Goal: Check status: Check status

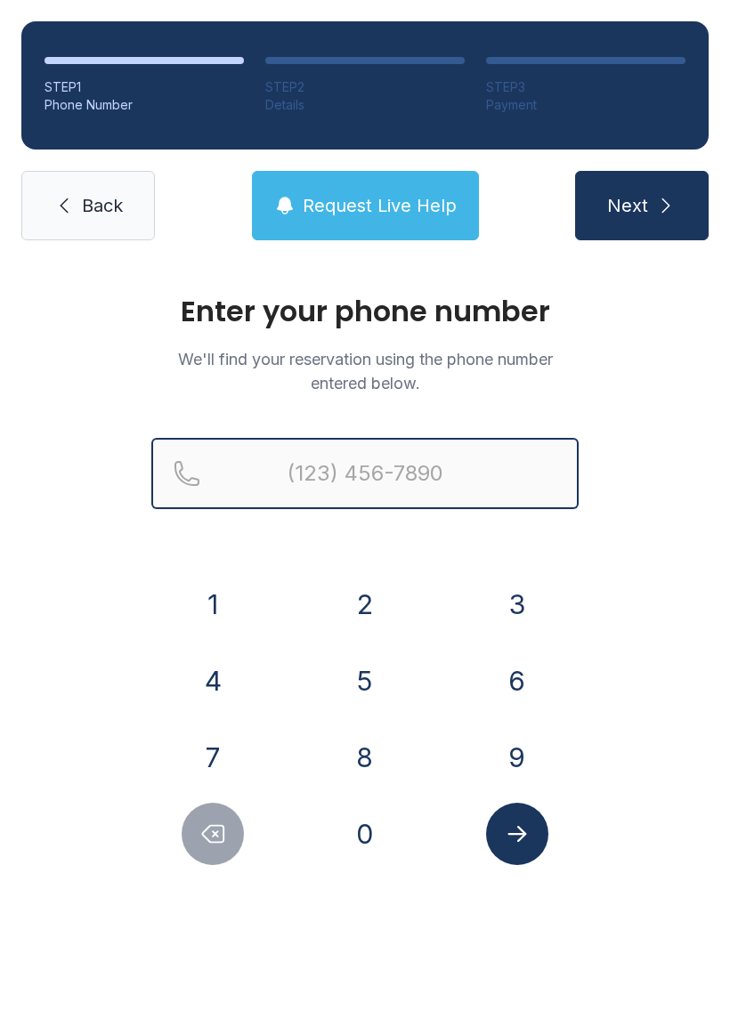
click at [422, 485] on input "Reservation phone number" at bounding box center [364, 473] width 427 height 71
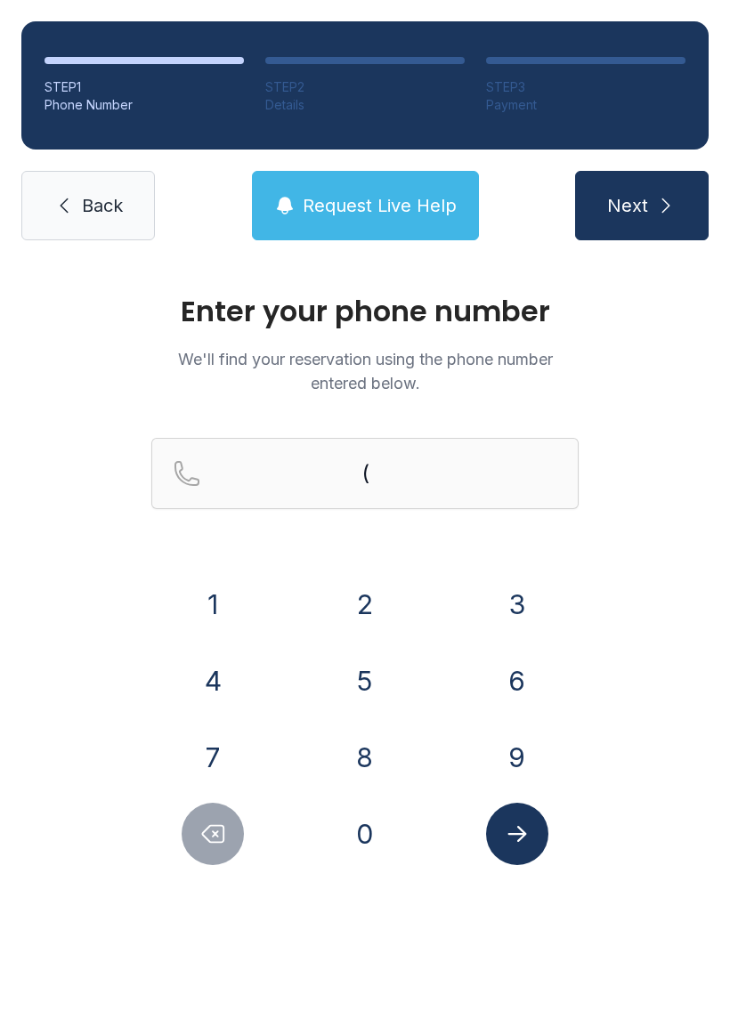
click at [520, 593] on button "3" at bounding box center [517, 604] width 62 height 62
click at [358, 660] on button "5" at bounding box center [365, 681] width 62 height 62
click at [372, 594] on button "2" at bounding box center [365, 604] width 62 height 62
click at [206, 731] on button "7" at bounding box center [213, 757] width 62 height 62
click at [206, 730] on button "7" at bounding box center [213, 757] width 62 height 62
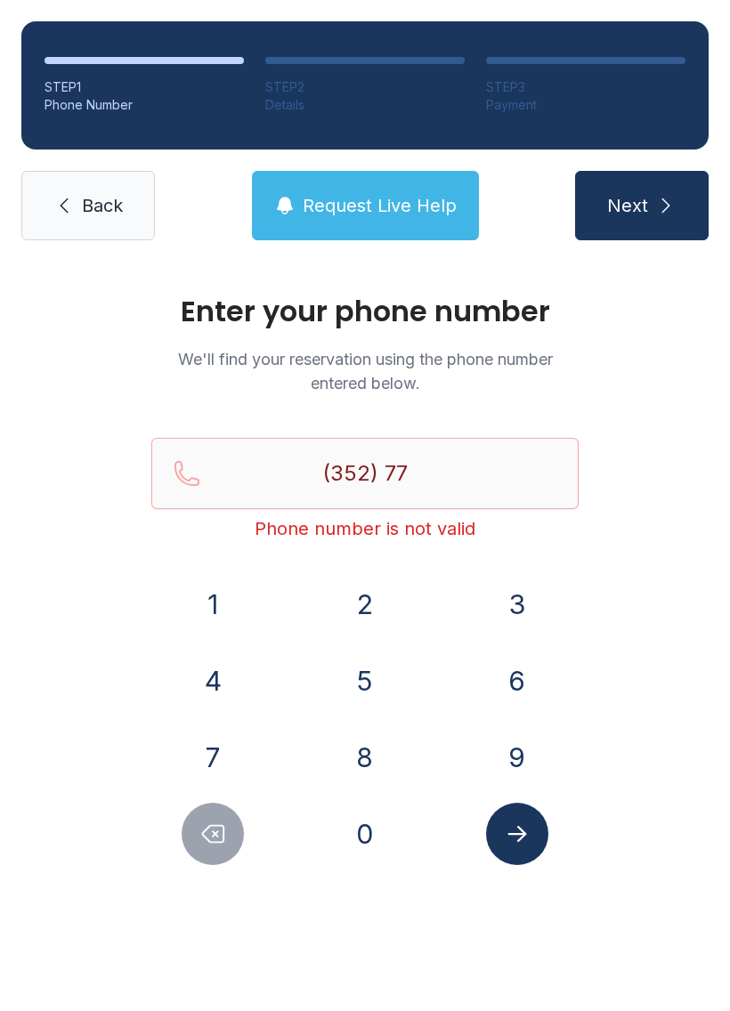
click at [510, 663] on button "6" at bounding box center [517, 681] width 62 height 62
click at [362, 758] on button "8" at bounding box center [365, 757] width 62 height 62
click at [207, 755] on button "7" at bounding box center [213, 757] width 62 height 62
click at [528, 679] on button "6" at bounding box center [517, 681] width 62 height 62
click at [347, 667] on button "5" at bounding box center [365, 681] width 62 height 62
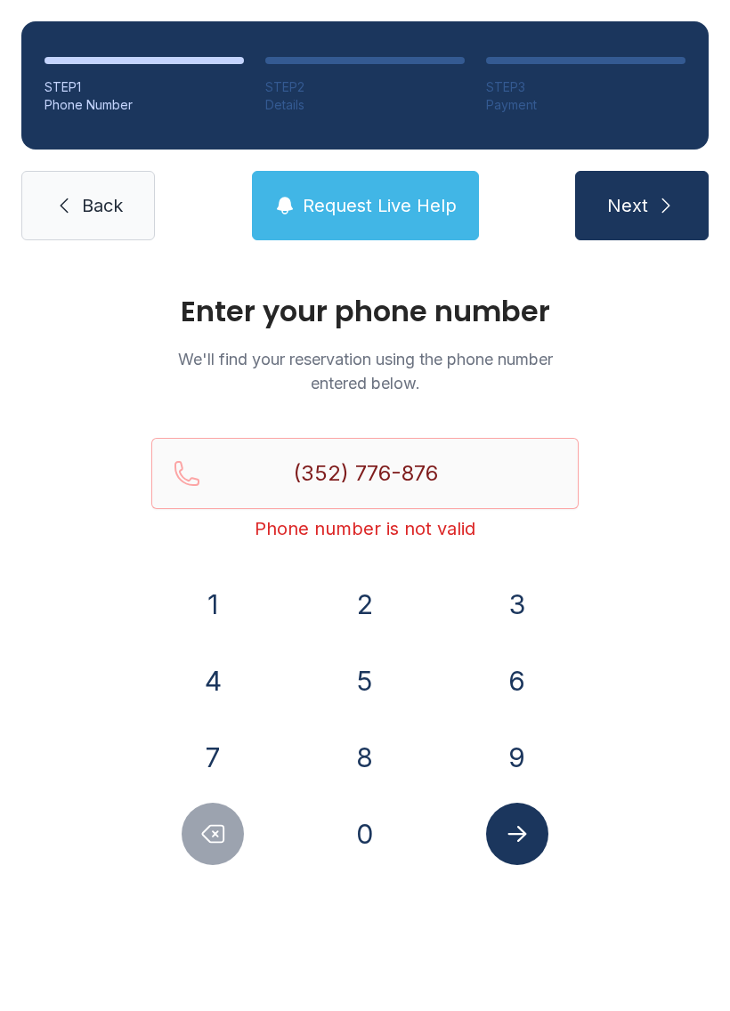
type input "[PHONE_NUMBER]"
click at [527, 853] on button "Submit lookup form" at bounding box center [517, 834] width 62 height 62
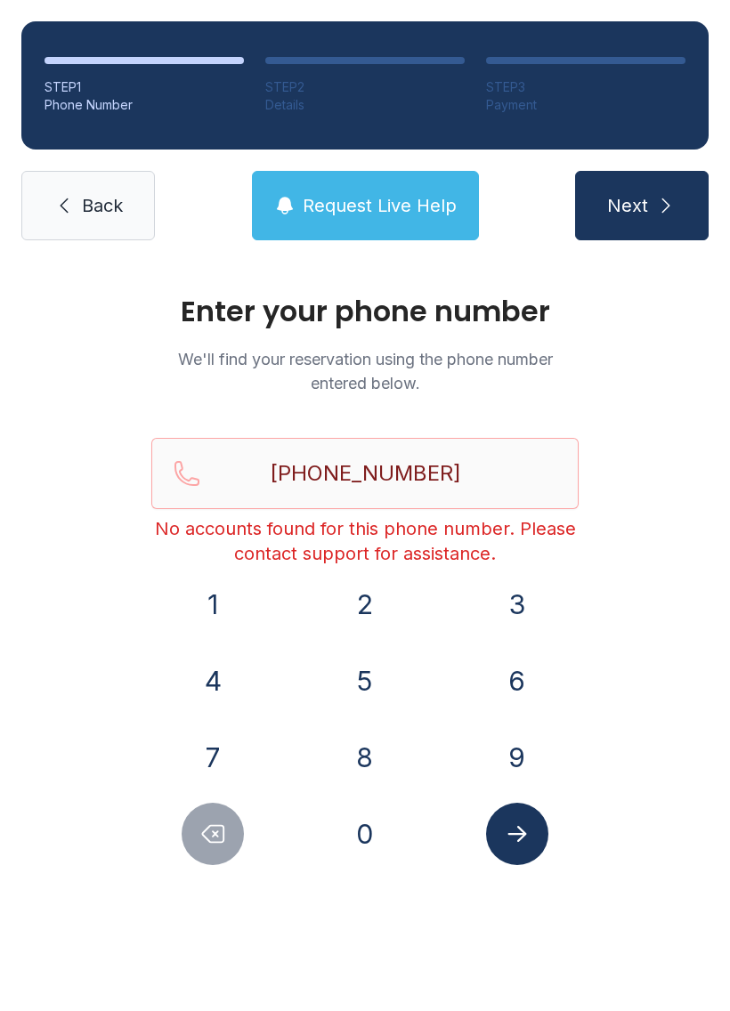
click at [83, 224] on link "Back" at bounding box center [88, 205] width 134 height 69
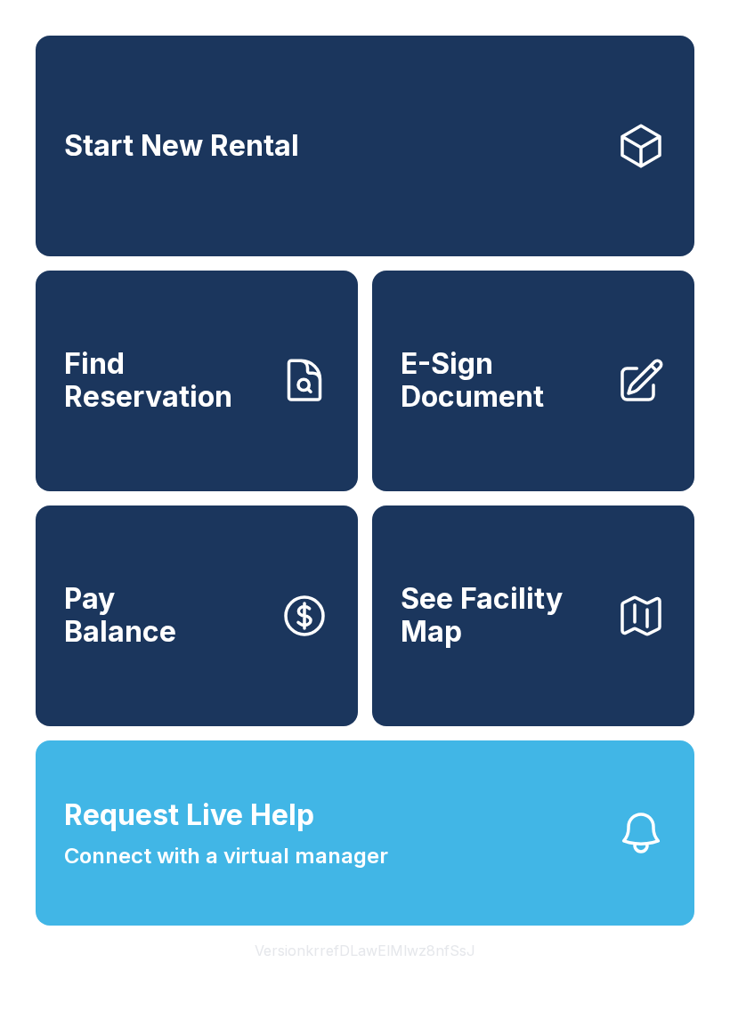
click at [199, 413] on span "Find Reservation" at bounding box center [164, 380] width 201 height 65
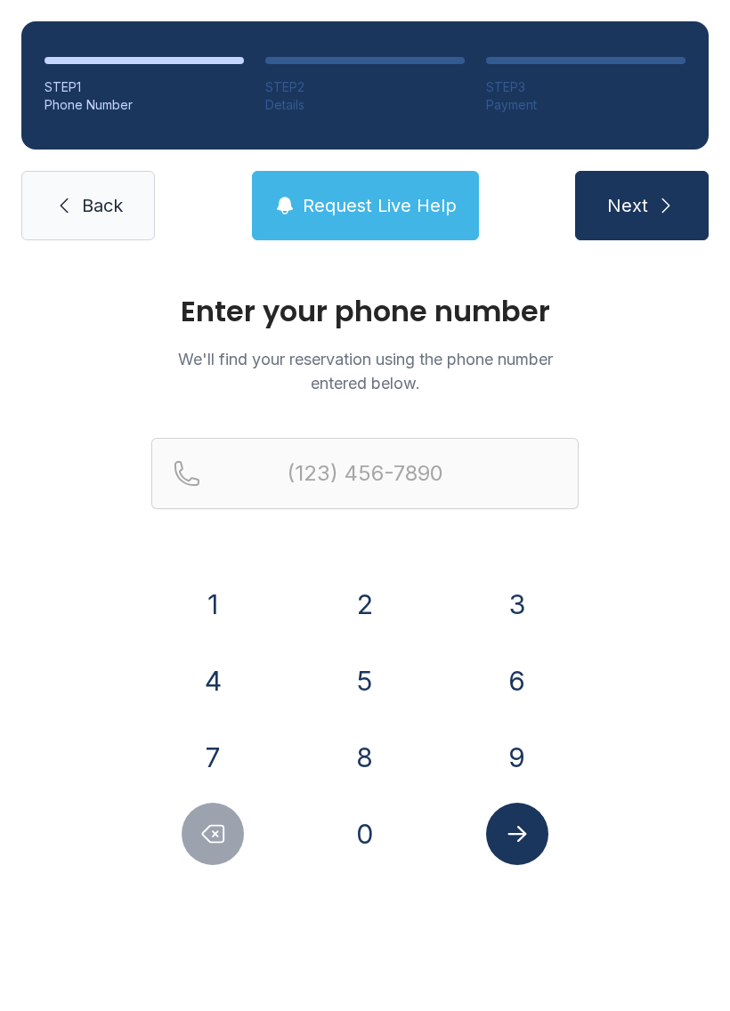
click at [650, 192] on button "Next" at bounding box center [642, 205] width 134 height 69
click at [523, 601] on button "3" at bounding box center [517, 604] width 62 height 62
click at [368, 676] on button "5" at bounding box center [365, 681] width 62 height 62
click at [352, 579] on button "2" at bounding box center [365, 604] width 62 height 62
click at [219, 682] on button "4" at bounding box center [213, 681] width 62 height 62
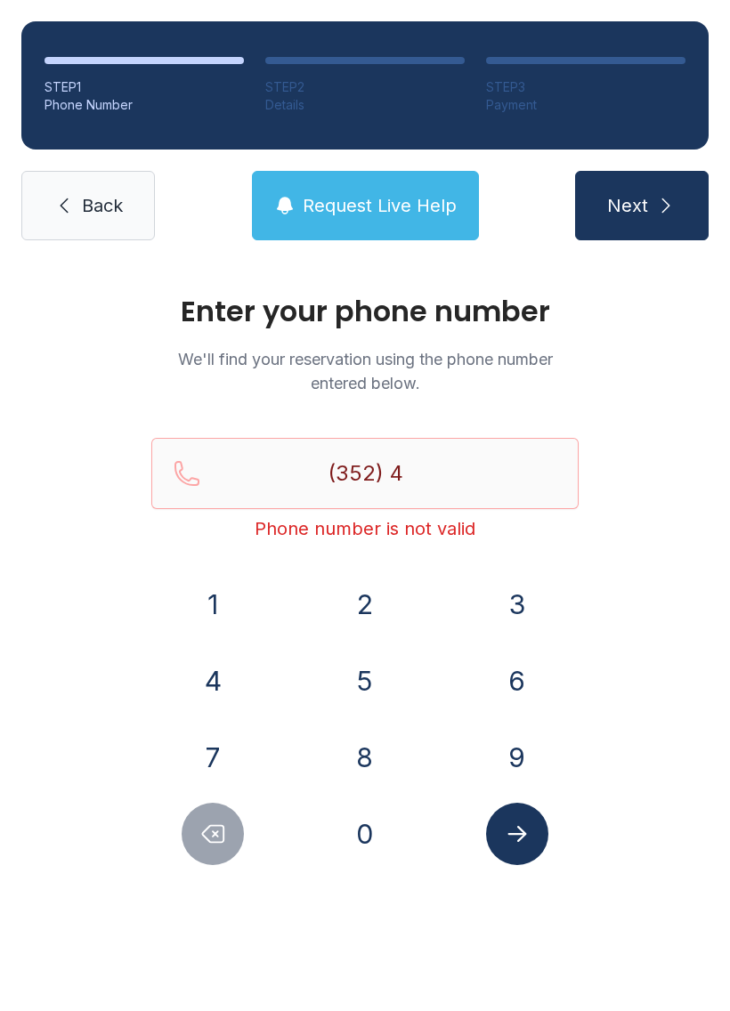
click at [222, 684] on button "4" at bounding box center [213, 681] width 62 height 62
click at [203, 847] on button "Delete number" at bounding box center [213, 834] width 62 height 62
click at [216, 759] on button "7" at bounding box center [213, 757] width 62 height 62
click at [216, 758] on button "7" at bounding box center [213, 757] width 62 height 62
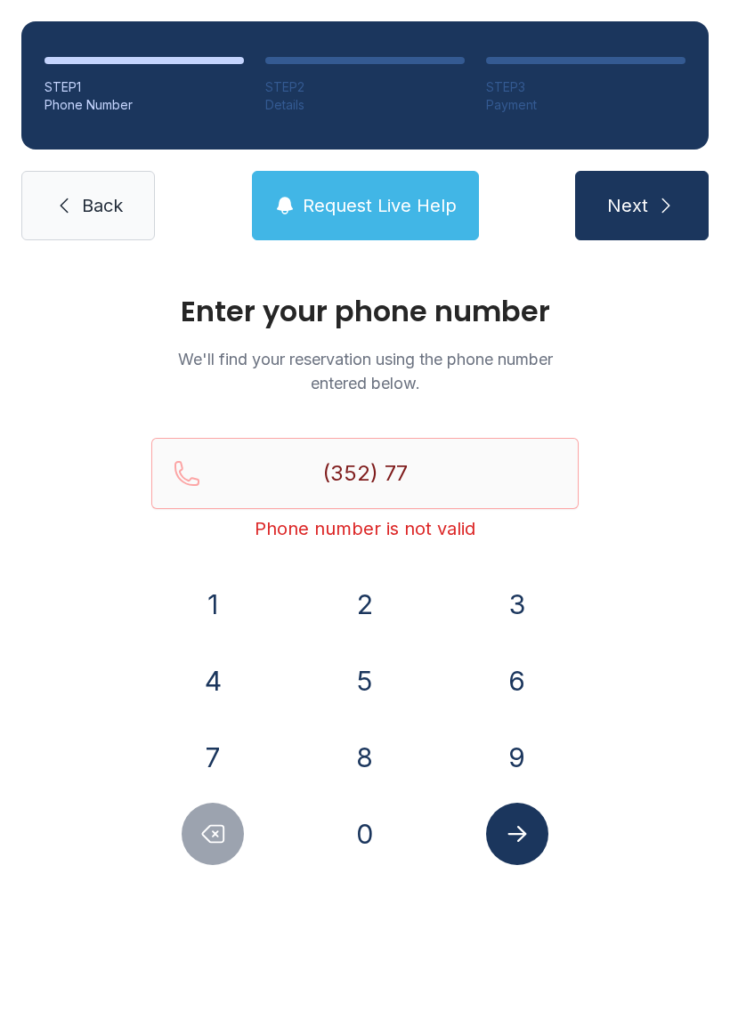
click at [516, 685] on button "6" at bounding box center [517, 681] width 62 height 62
click at [365, 757] on button "8" at bounding box center [365, 757] width 62 height 62
click at [222, 752] on button "7" at bounding box center [213, 757] width 62 height 62
click at [521, 681] on button "6" at bounding box center [517, 681] width 62 height 62
click at [385, 682] on button "5" at bounding box center [365, 681] width 62 height 62
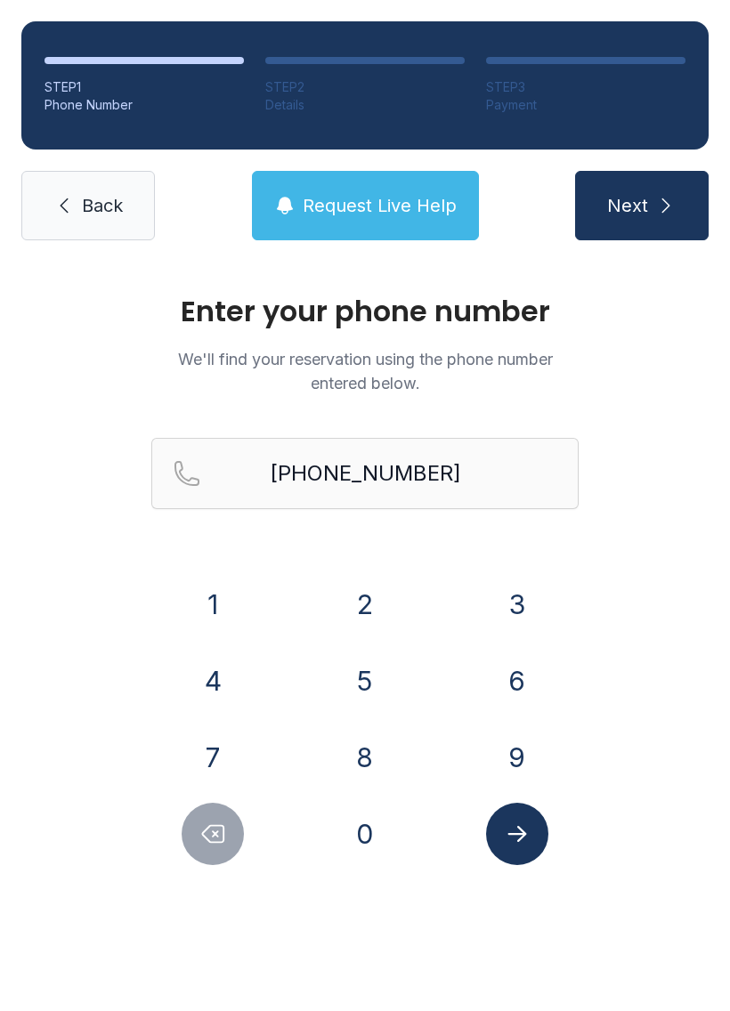
click at [531, 831] on button "Submit lookup form" at bounding box center [517, 834] width 62 height 62
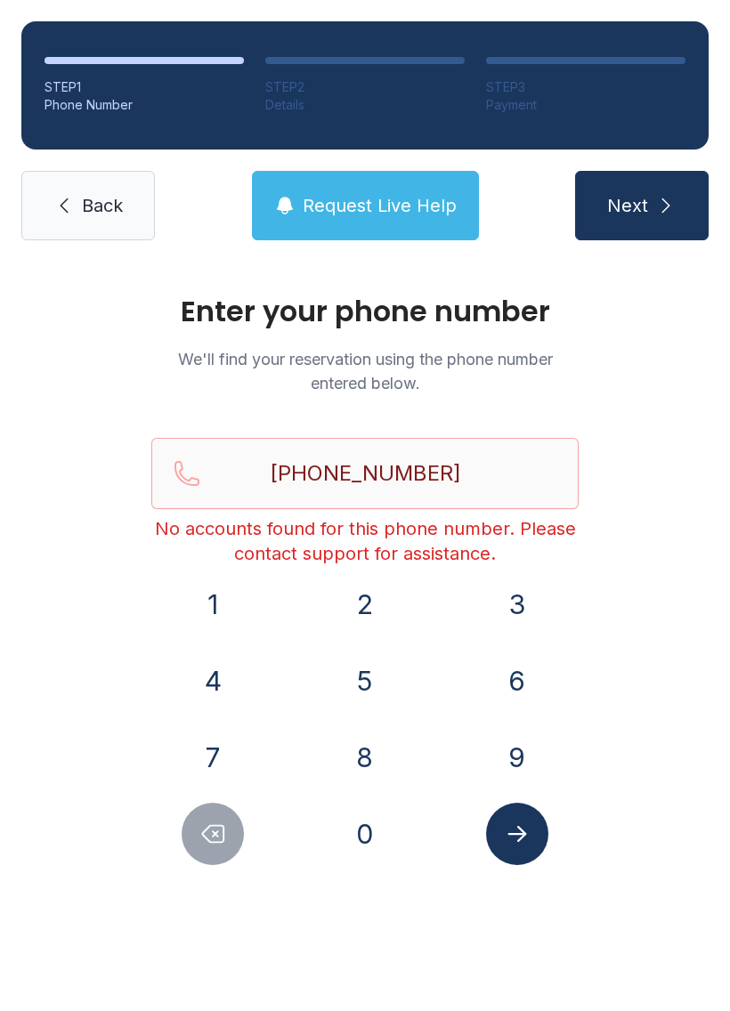
click at [522, 833] on icon "Submit lookup form" at bounding box center [516, 834] width 19 height 16
click at [391, 206] on span "Request Live Help" at bounding box center [380, 205] width 154 height 25
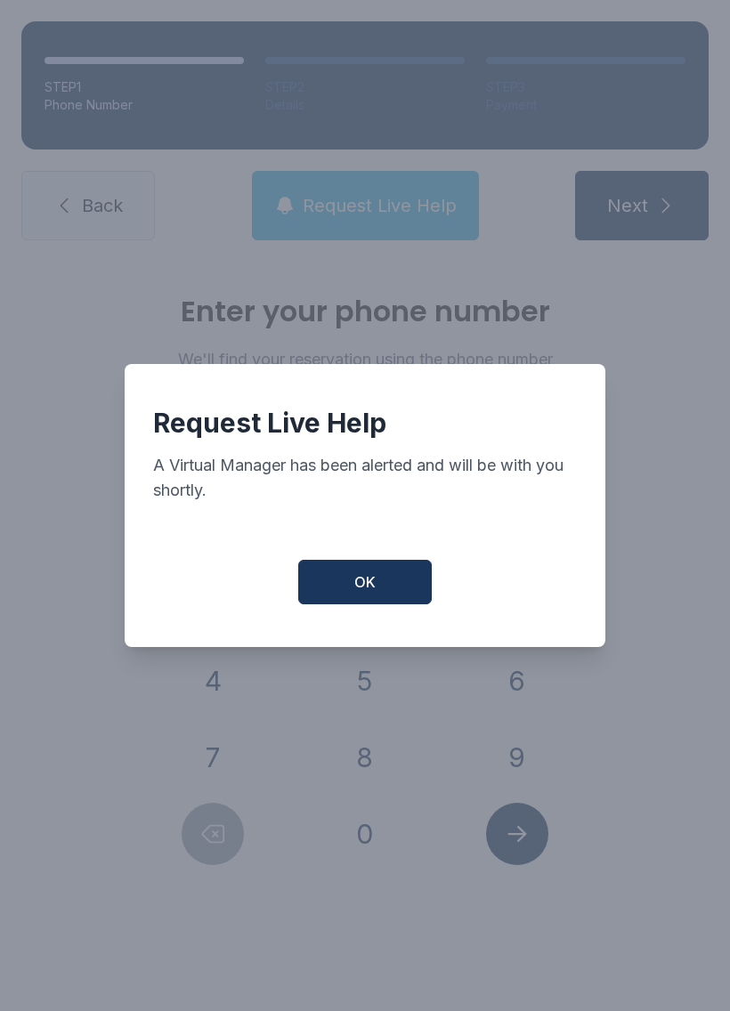
click at [383, 591] on button "OK" at bounding box center [365, 582] width 134 height 45
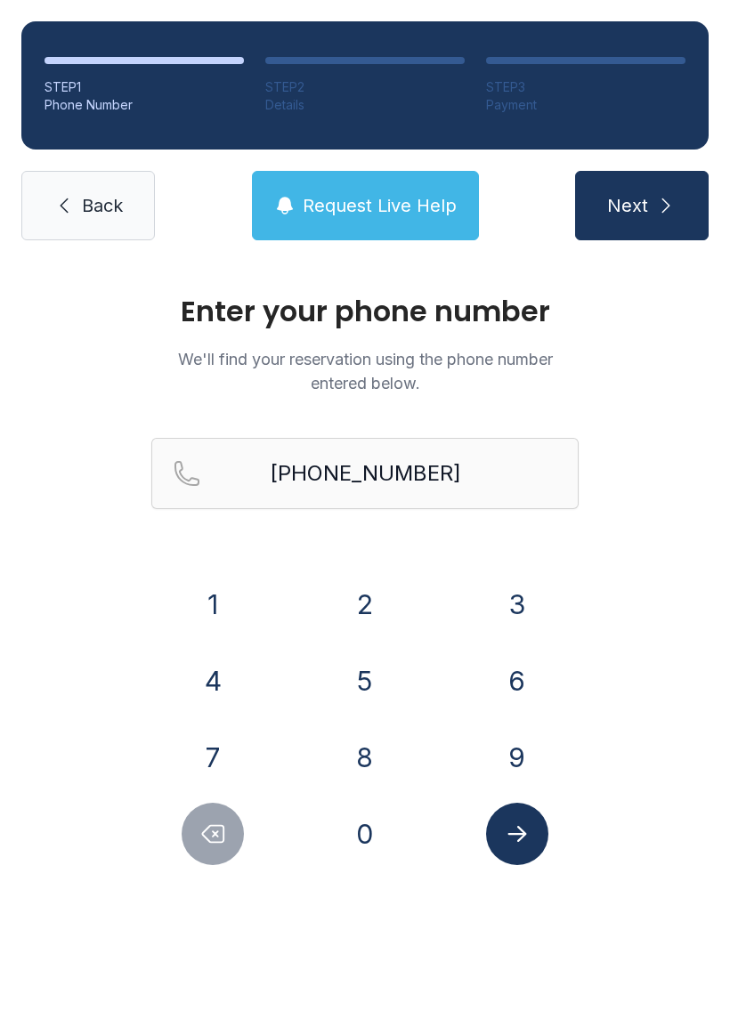
click at [214, 820] on button "Delete number" at bounding box center [213, 834] width 62 height 62
click at [211, 597] on button "1" at bounding box center [213, 604] width 62 height 62
click at [529, 830] on icon "Submit lookup form" at bounding box center [517, 834] width 27 height 27
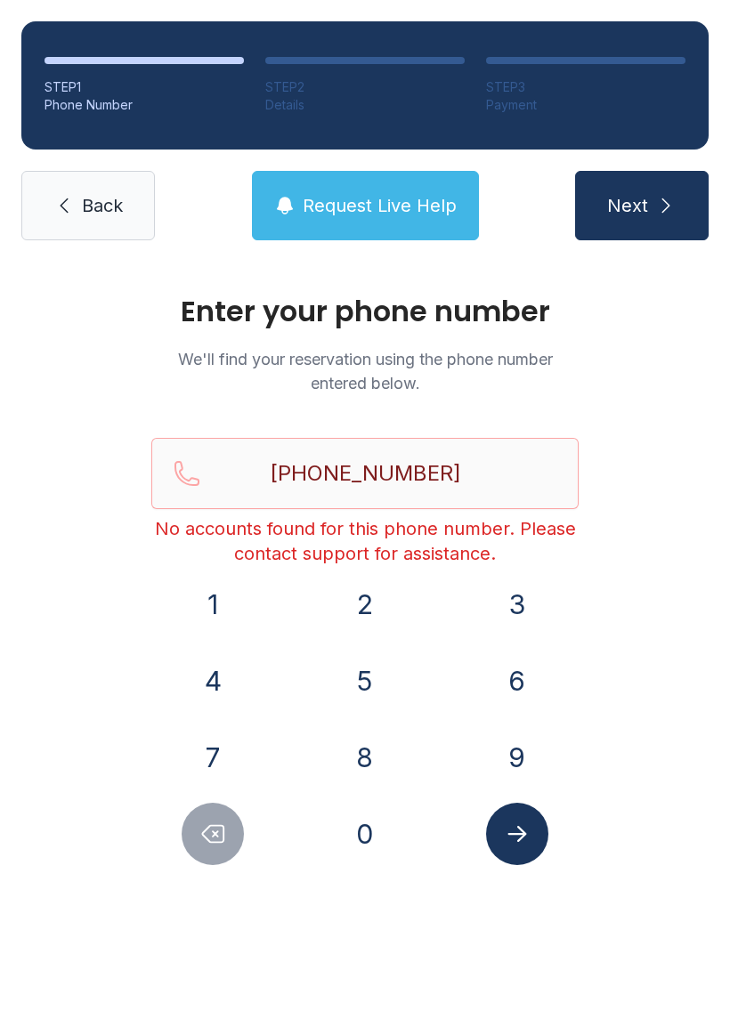
click at [214, 812] on button "Delete number" at bounding box center [213, 834] width 62 height 62
type input "(352) 776-876"
